Goal: Ask a question

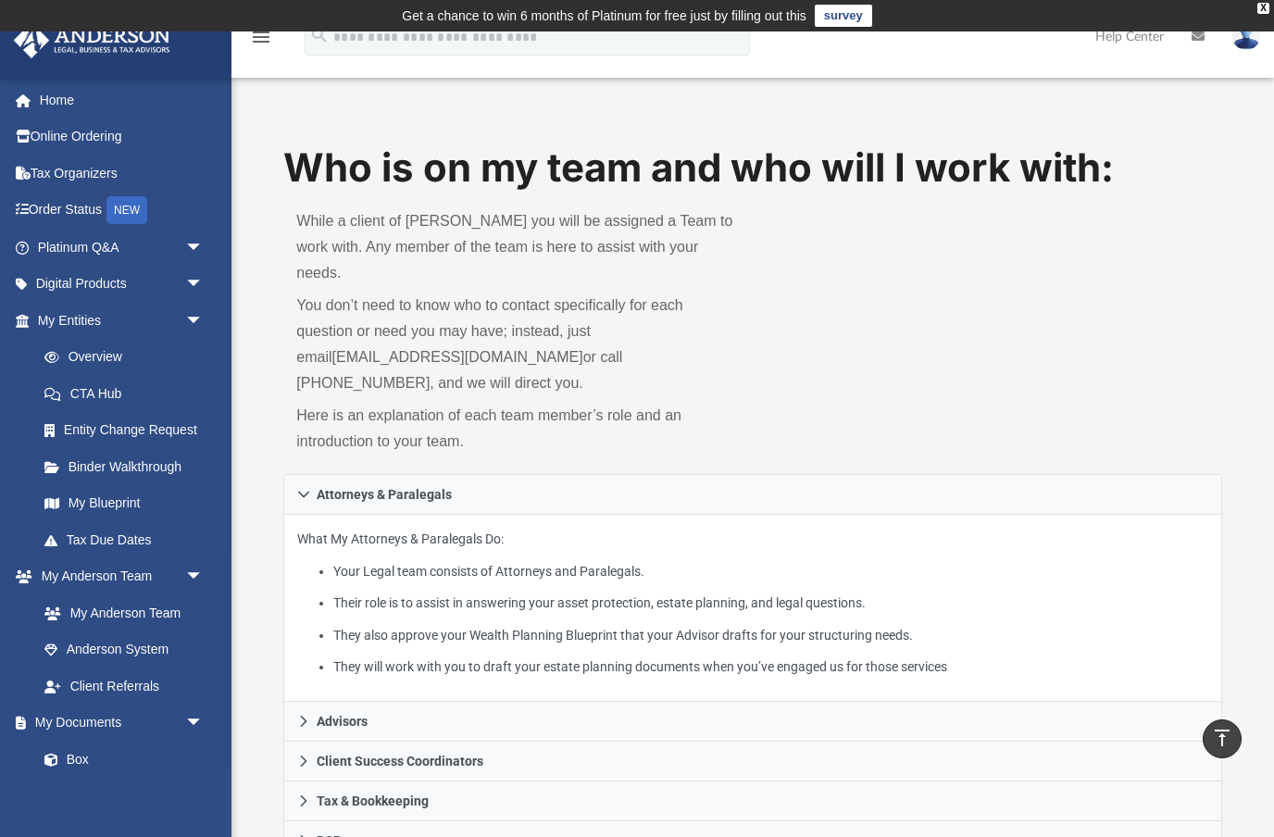
scroll to position [740, 0]
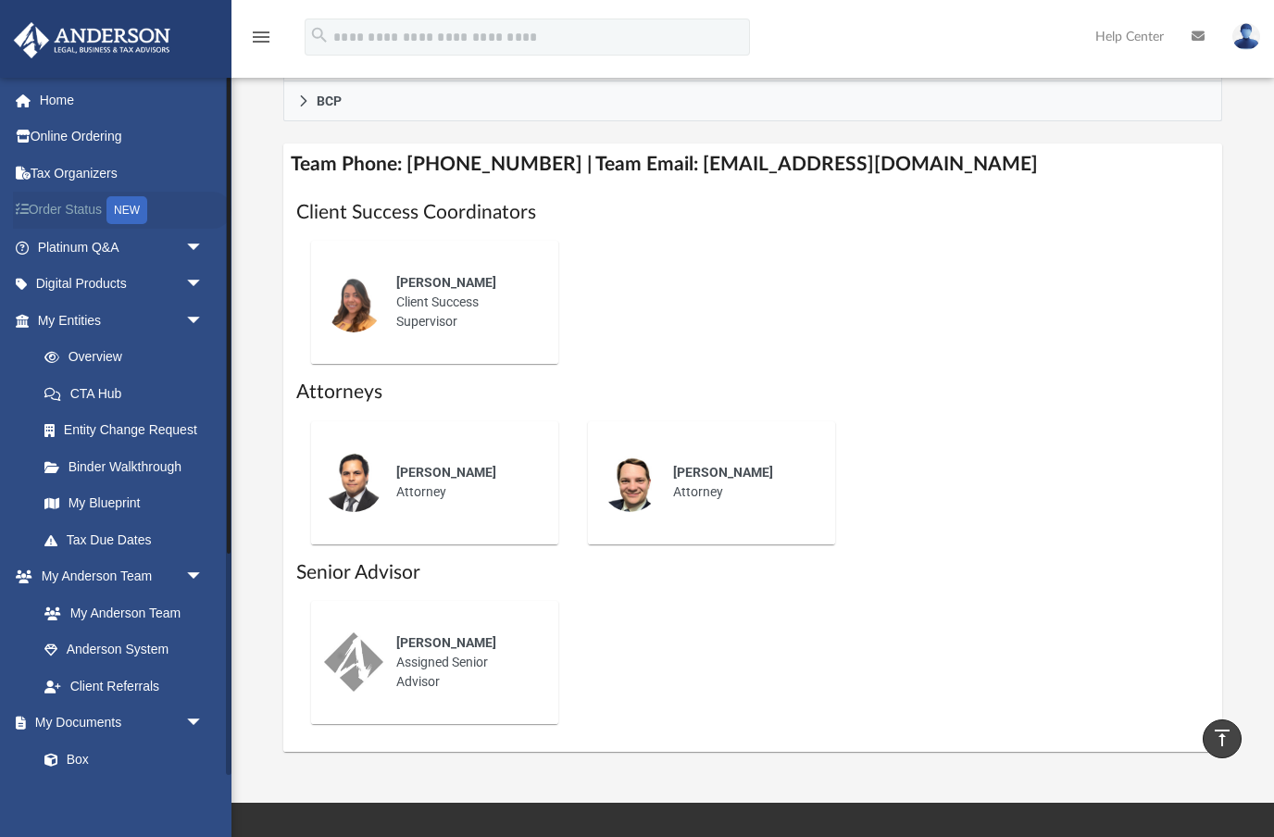
click at [75, 218] on link "Order Status NEW" at bounding box center [122, 211] width 218 height 38
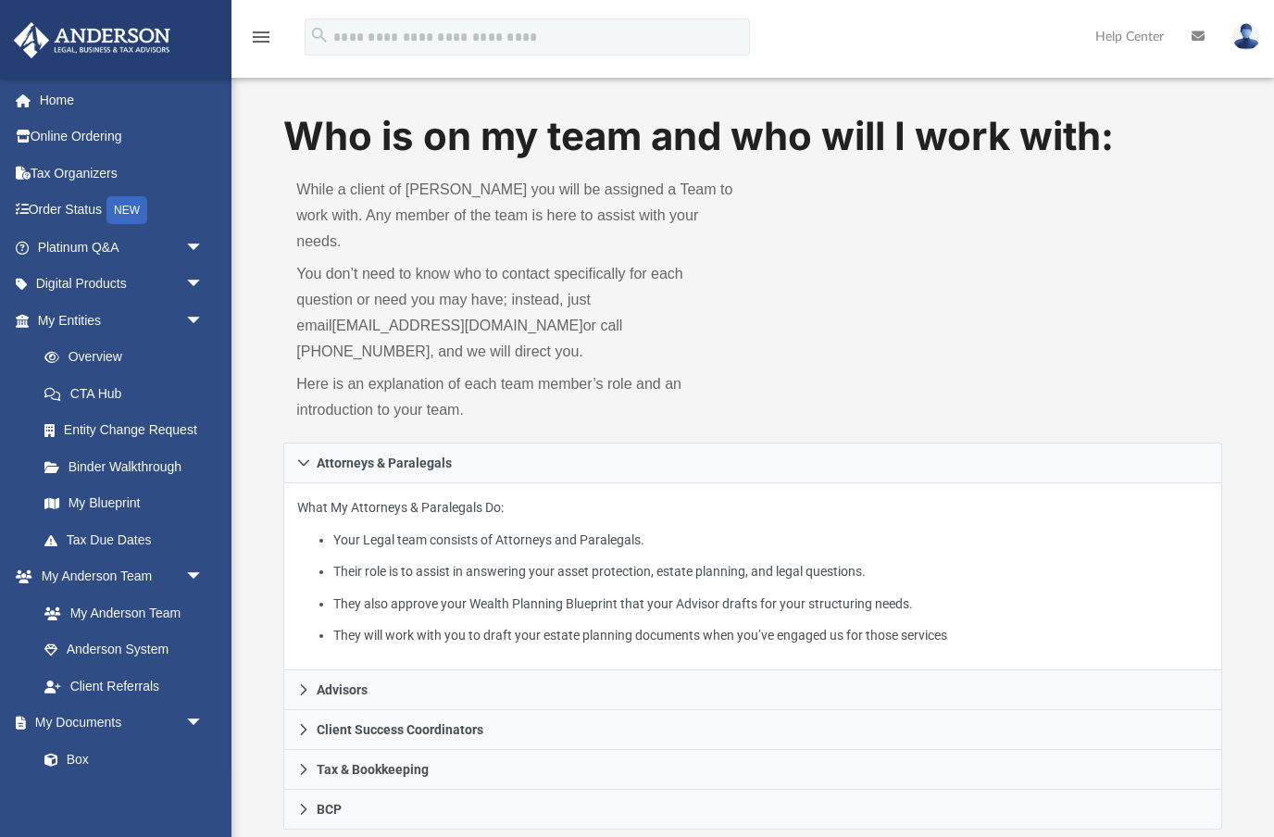
scroll to position [74, 0]
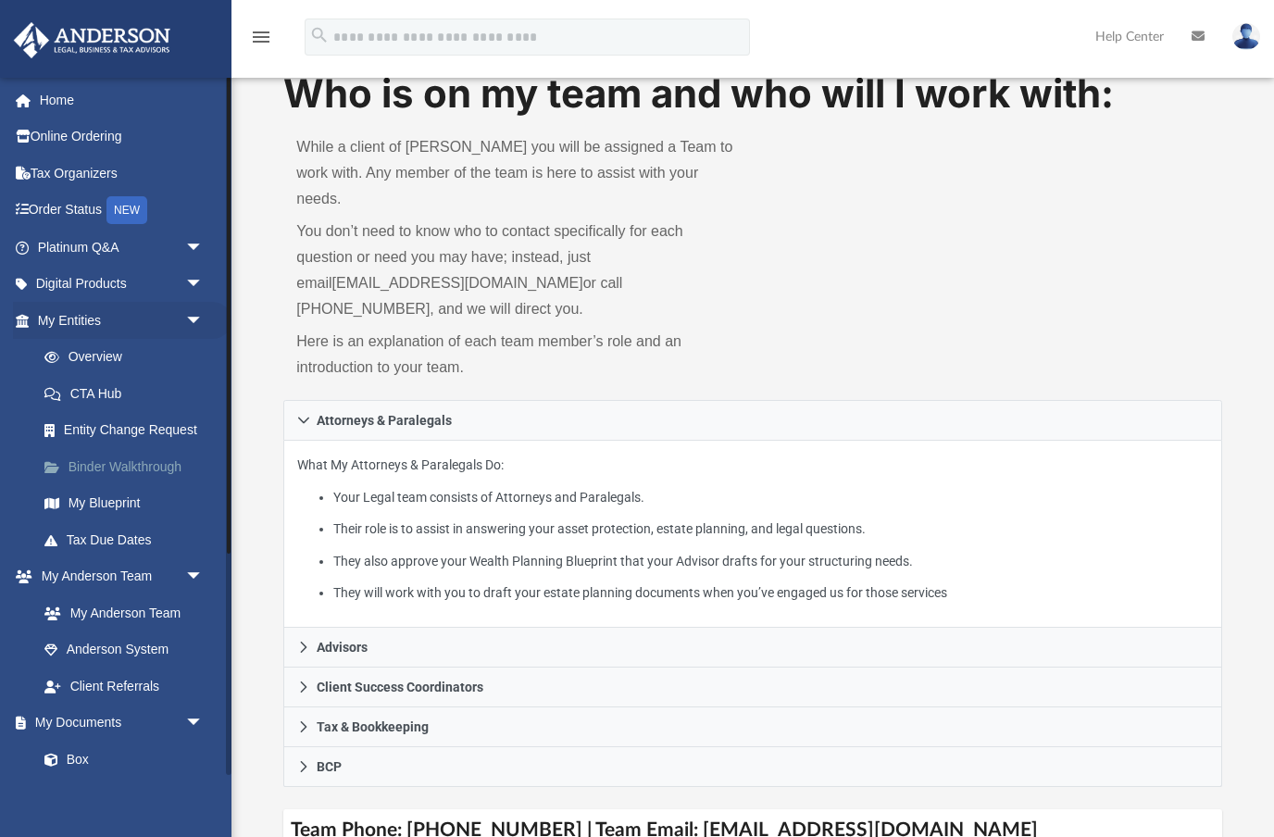
click at [113, 457] on link "Binder Walkthrough" at bounding box center [129, 466] width 206 height 37
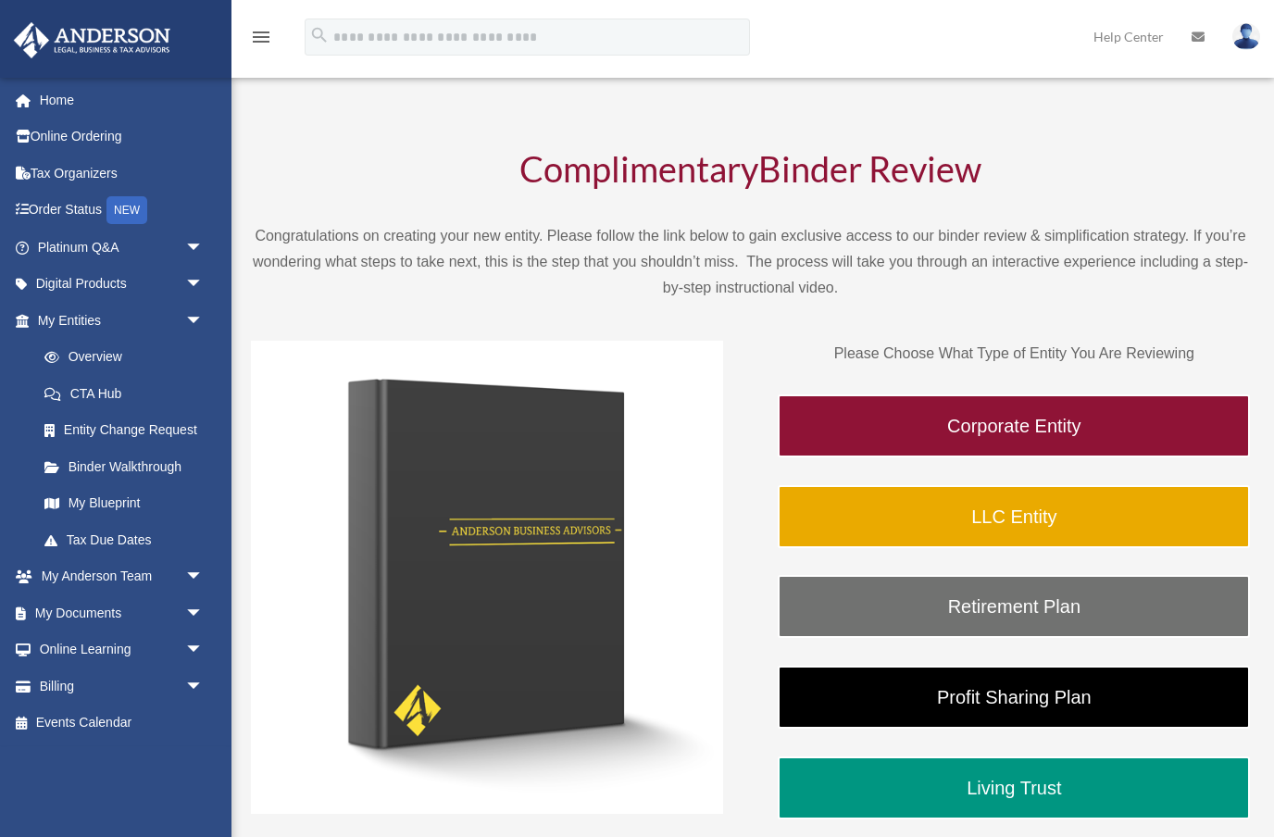
scroll to position [40, 0]
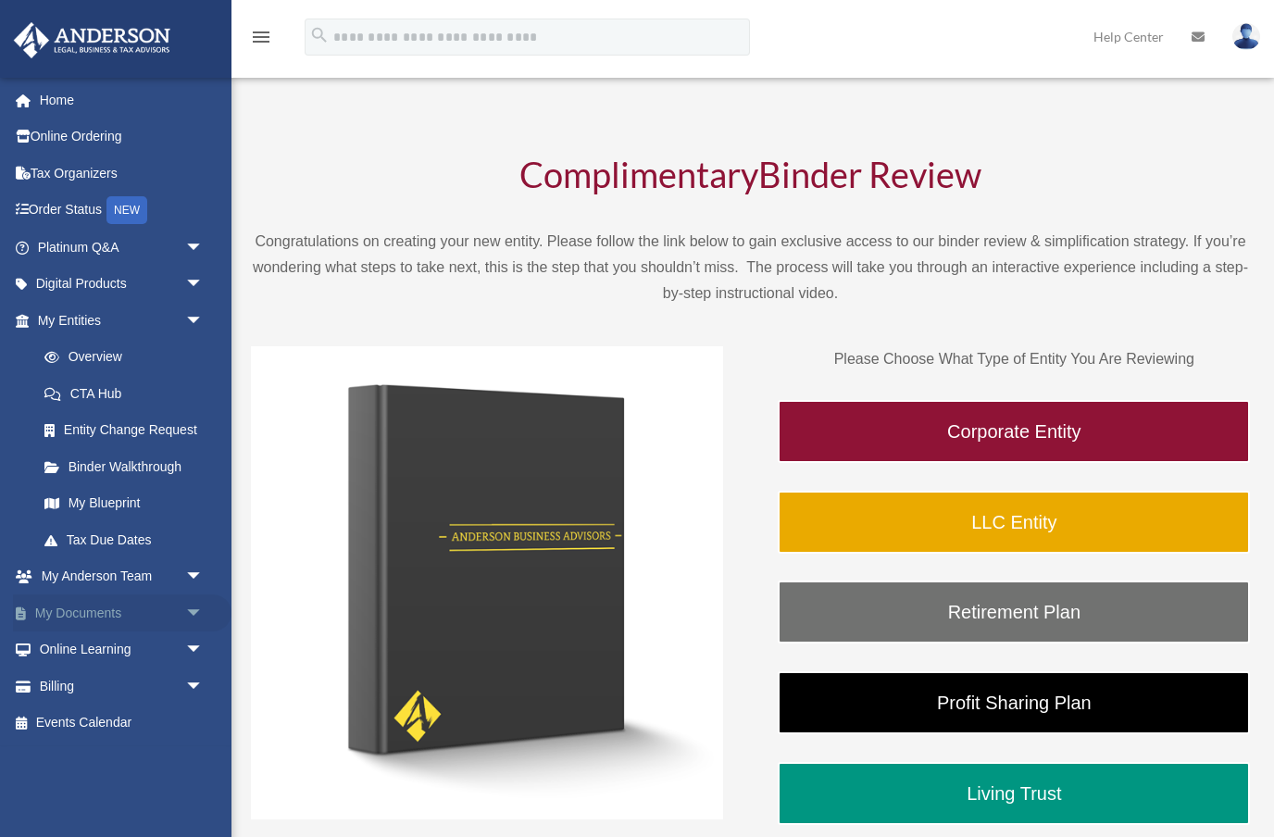
click at [131, 606] on link "My Documents arrow_drop_down" at bounding box center [122, 612] width 218 height 37
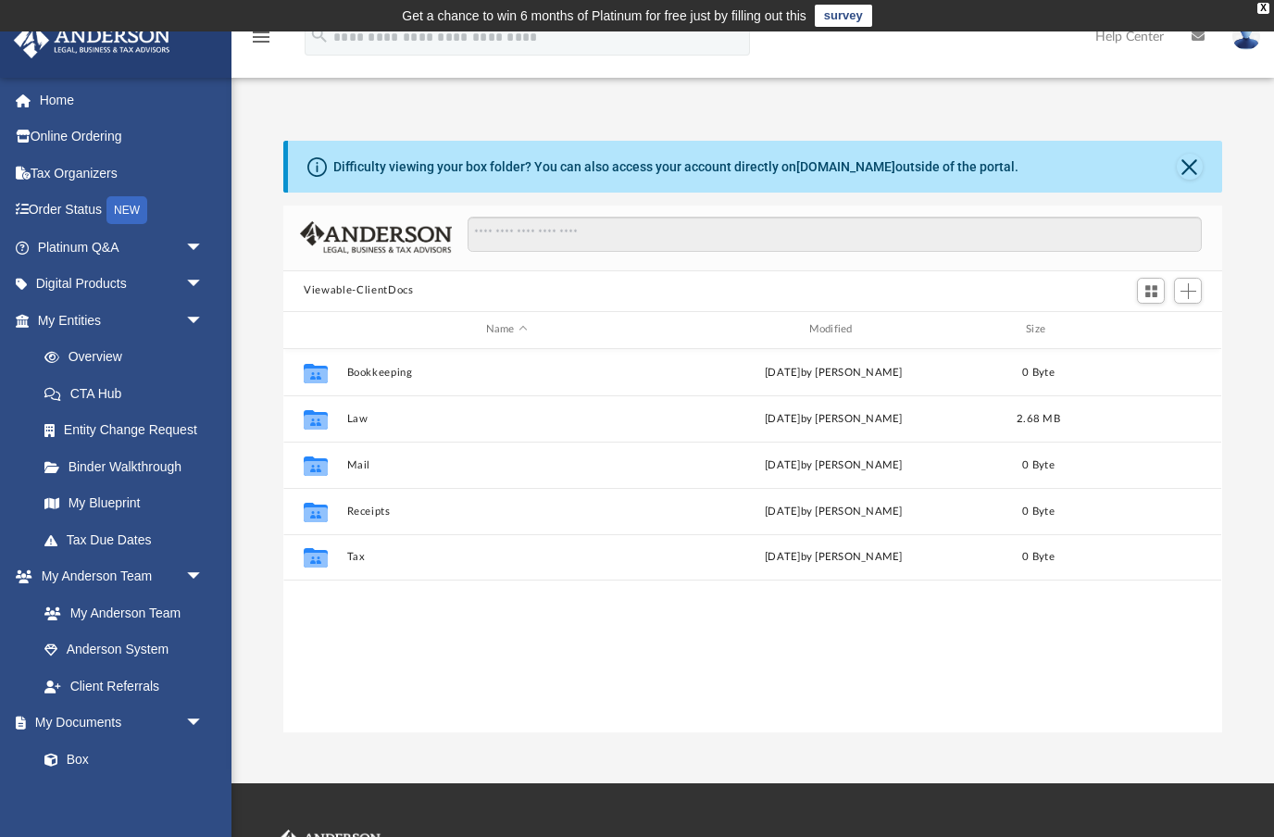
scroll to position [421, 939]
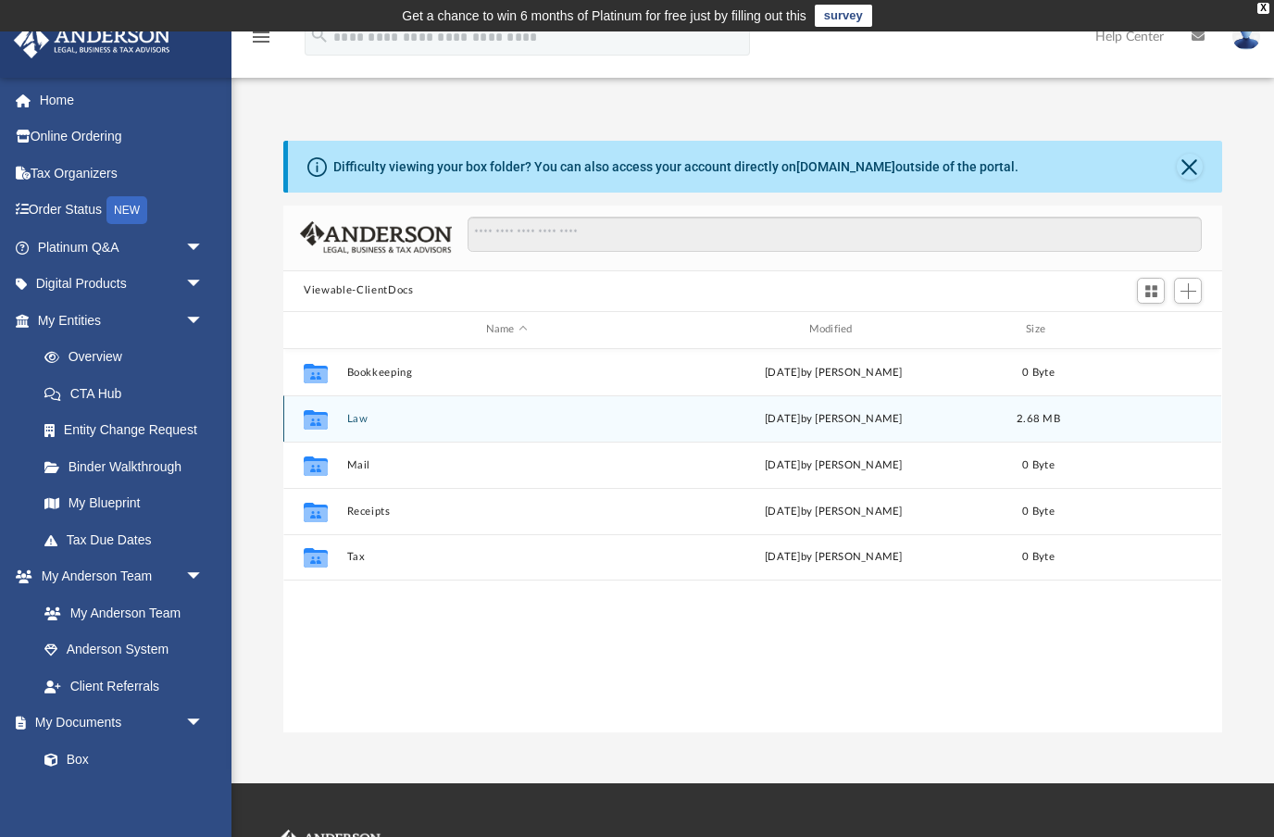
click at [326, 428] on icon "grid" at bounding box center [316, 421] width 24 height 15
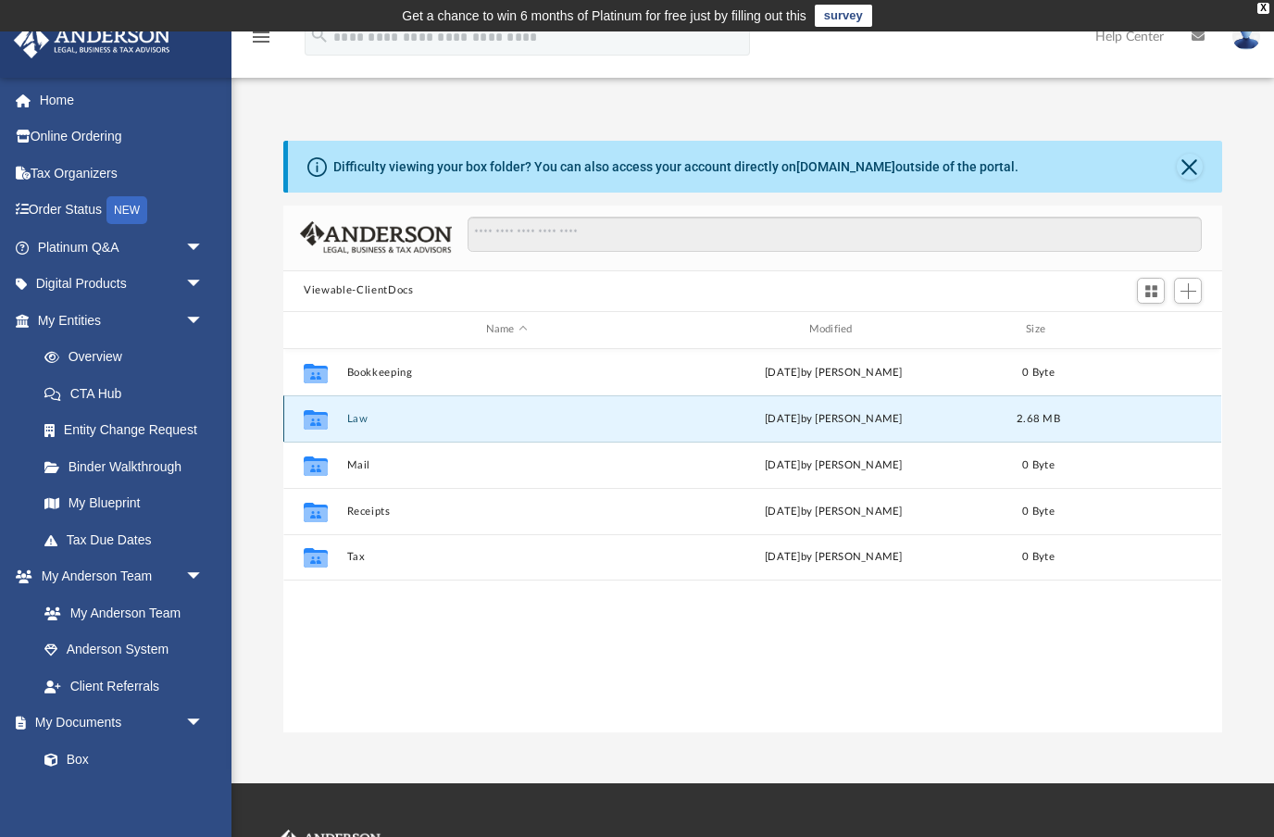
click at [338, 414] on div "Collaborated Folder" at bounding box center [316, 419] width 46 height 30
click at [68, 255] on link "Platinum Q&A arrow_drop_down" at bounding box center [122, 247] width 218 height 37
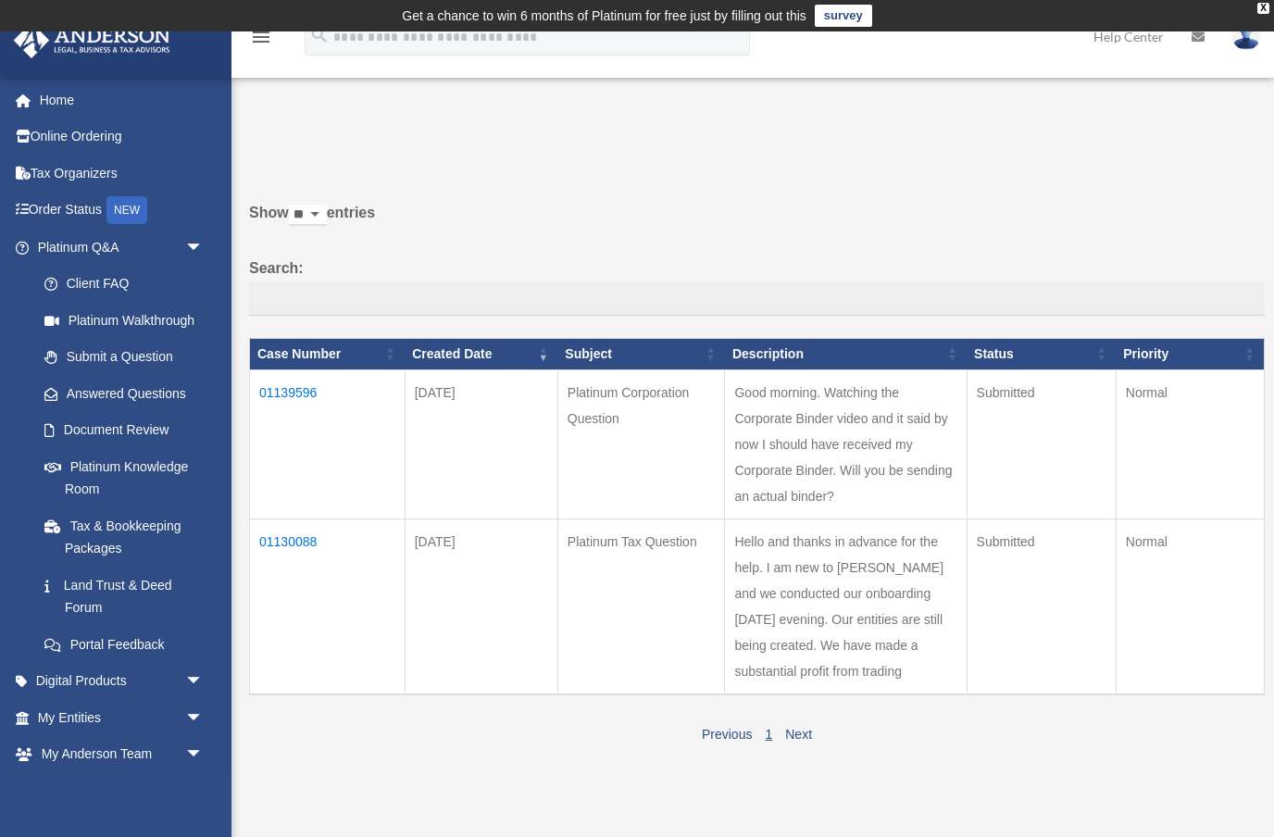
click at [301, 407] on td "01139596" at bounding box center [328, 443] width 156 height 149
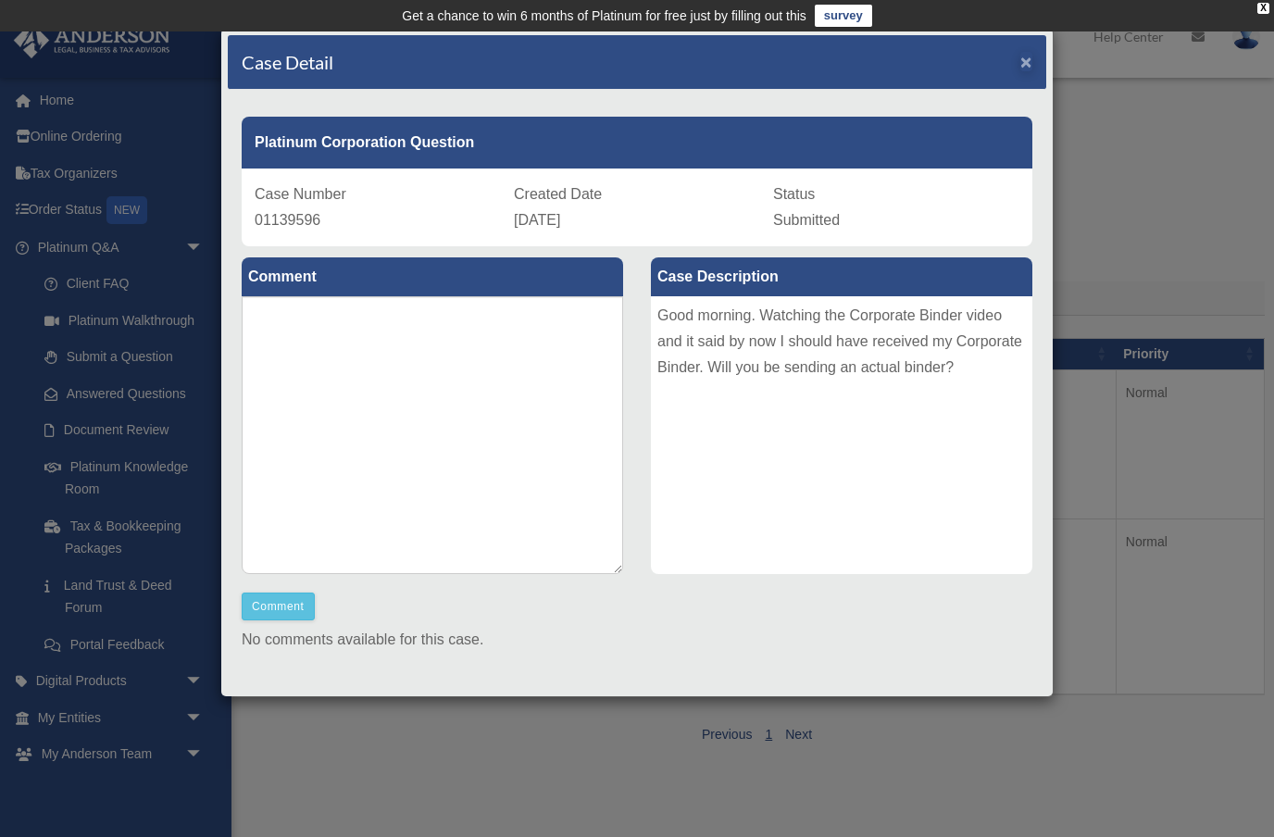
click at [1030, 51] on span "×" at bounding box center [1026, 61] width 12 height 21
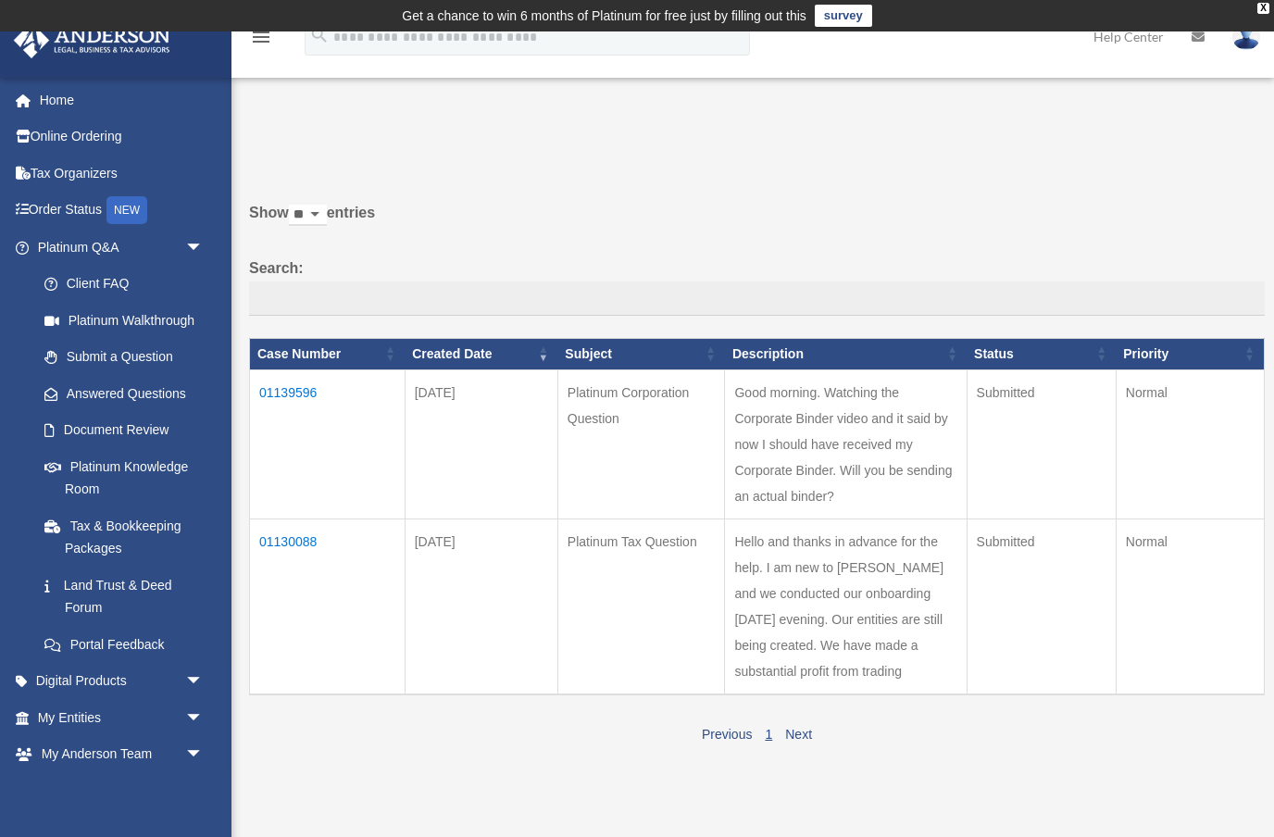
click at [294, 518] on td "01130088" at bounding box center [328, 606] width 156 height 176
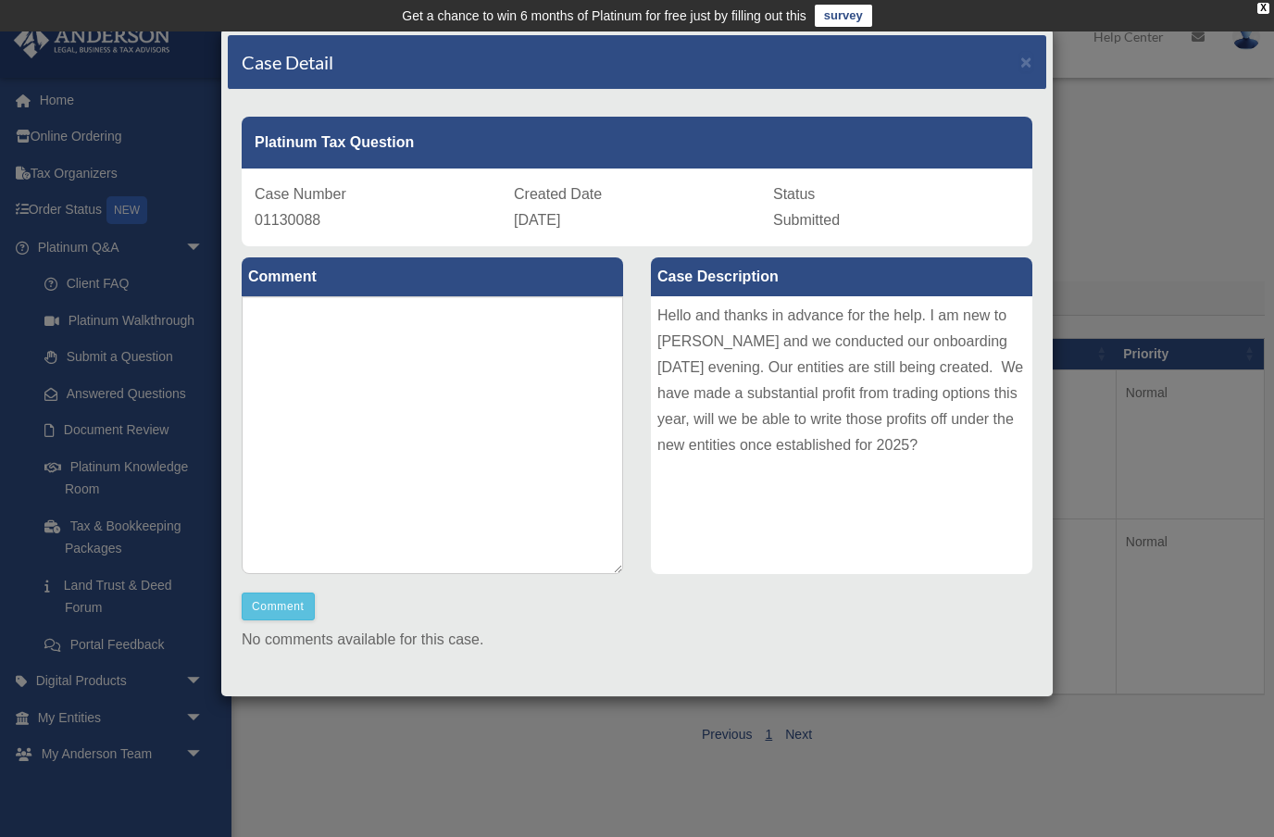
click at [1039, 56] on div "Case Detail ×" at bounding box center [637, 62] width 818 height 55
click at [1030, 52] on span "×" at bounding box center [1026, 61] width 12 height 21
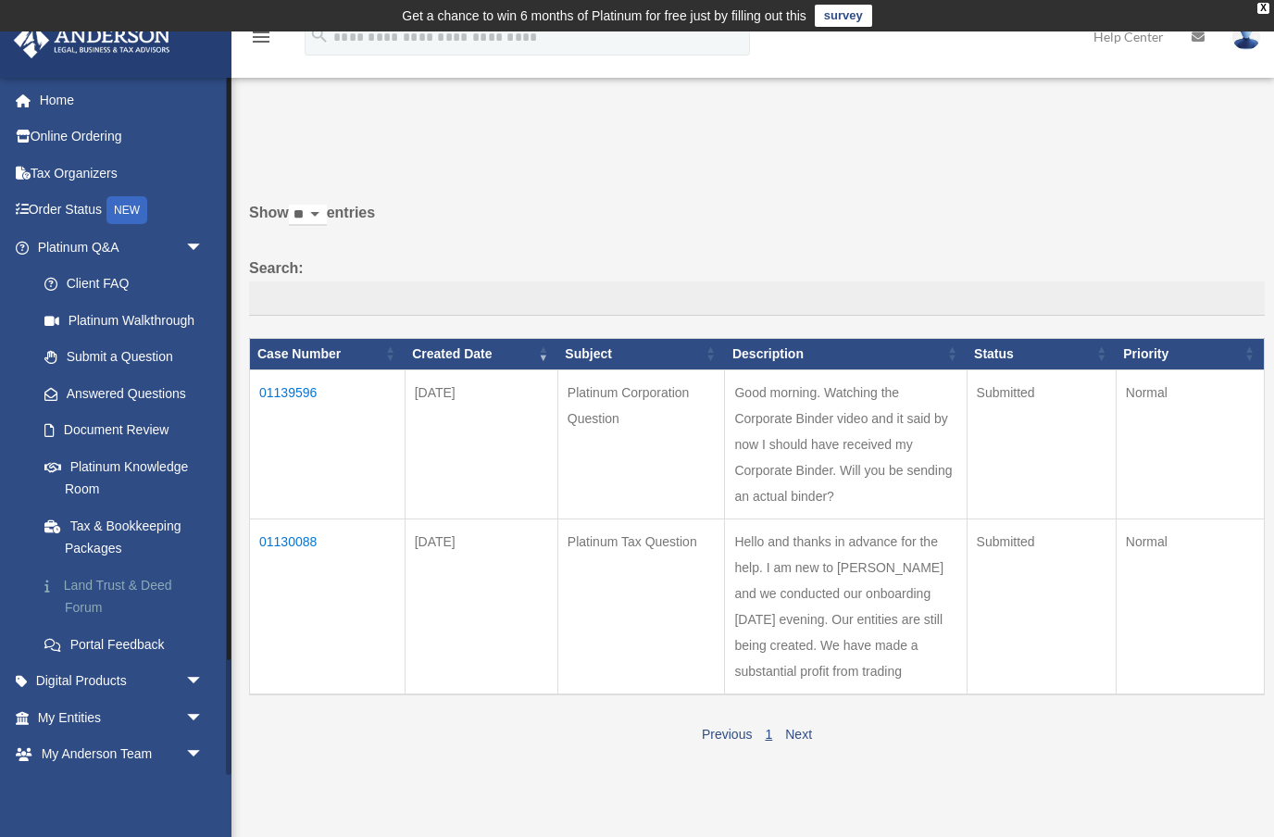
click at [113, 568] on link "Land Trust & Deed Forum" at bounding box center [129, 596] width 206 height 59
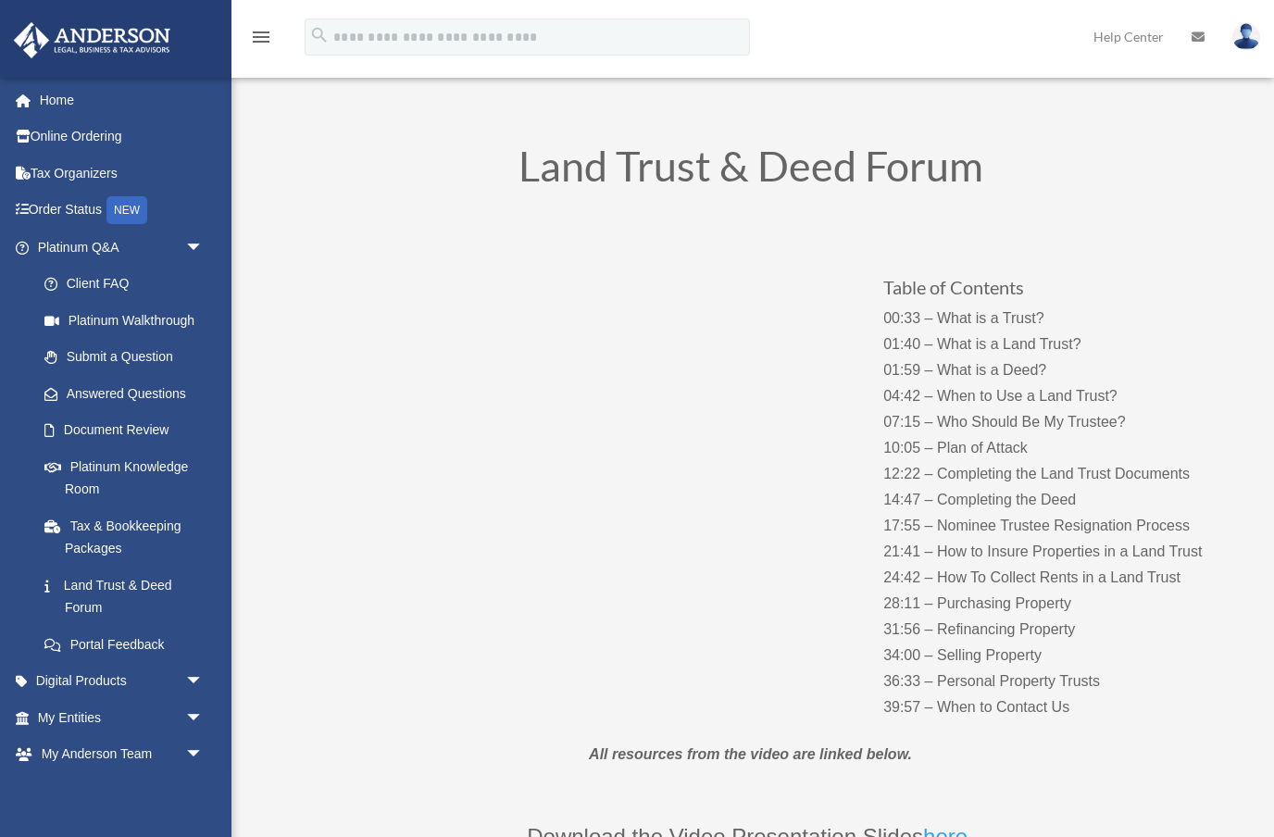
scroll to position [53, 0]
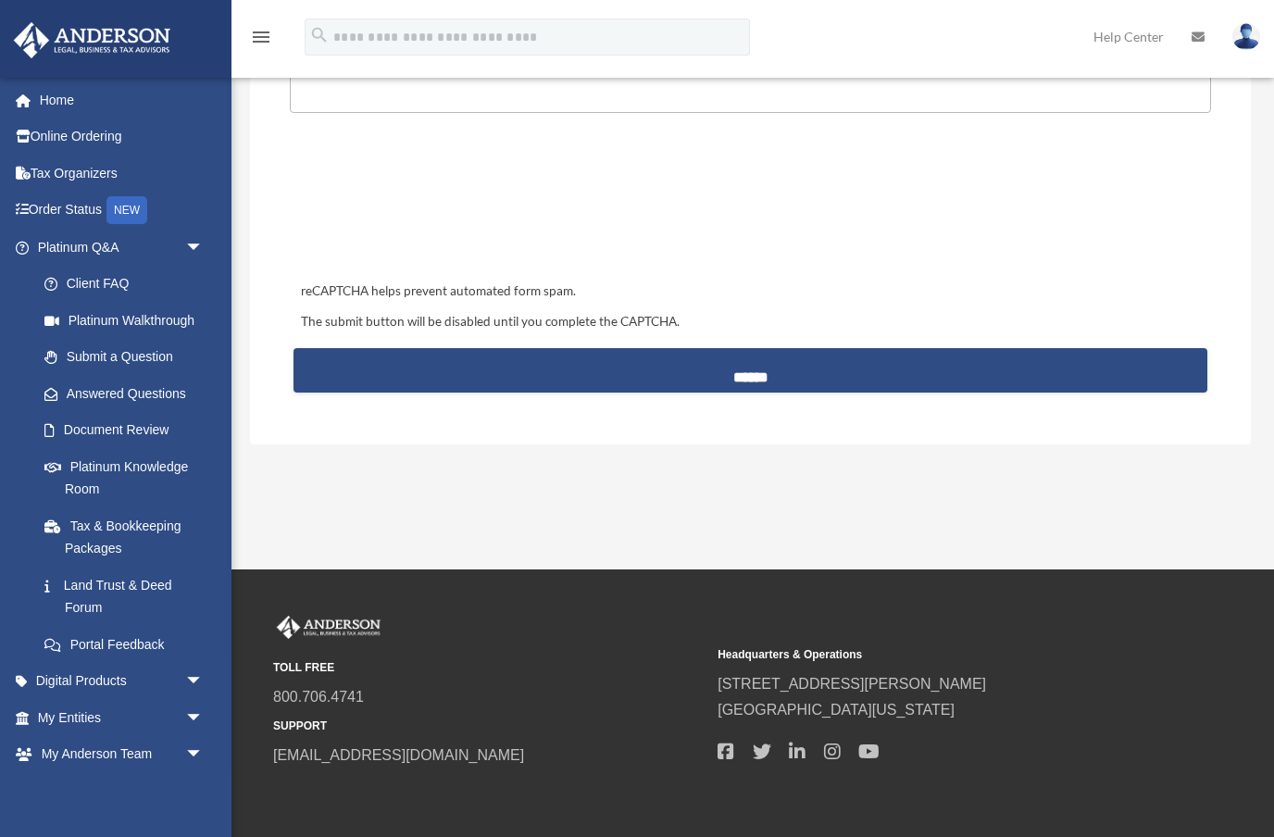
scroll to position [784, 0]
